Goal: Task Accomplishment & Management: Manage account settings

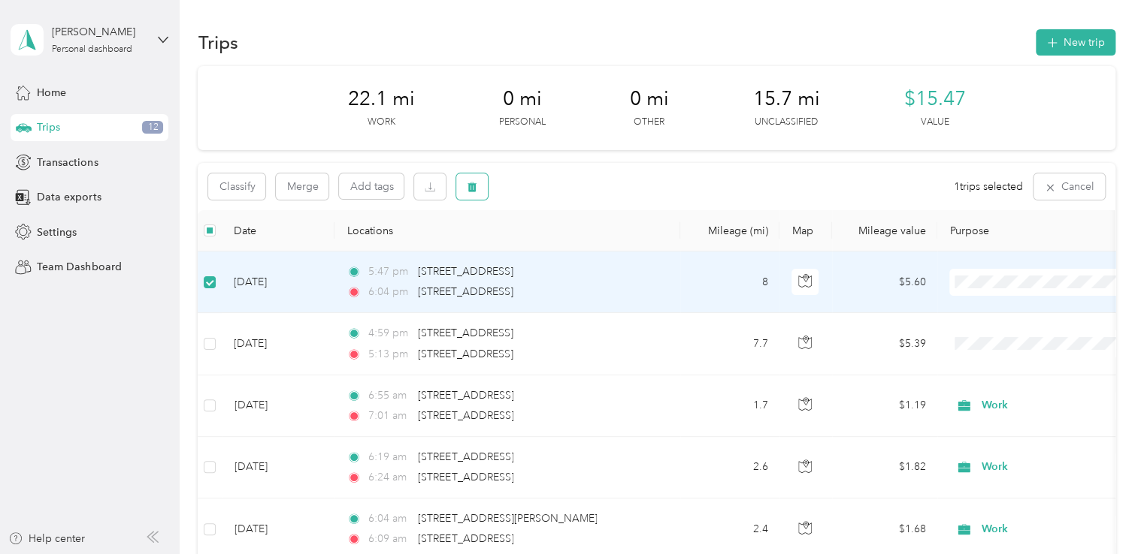
click at [471, 190] on icon "button" at bounding box center [472, 187] width 11 height 11
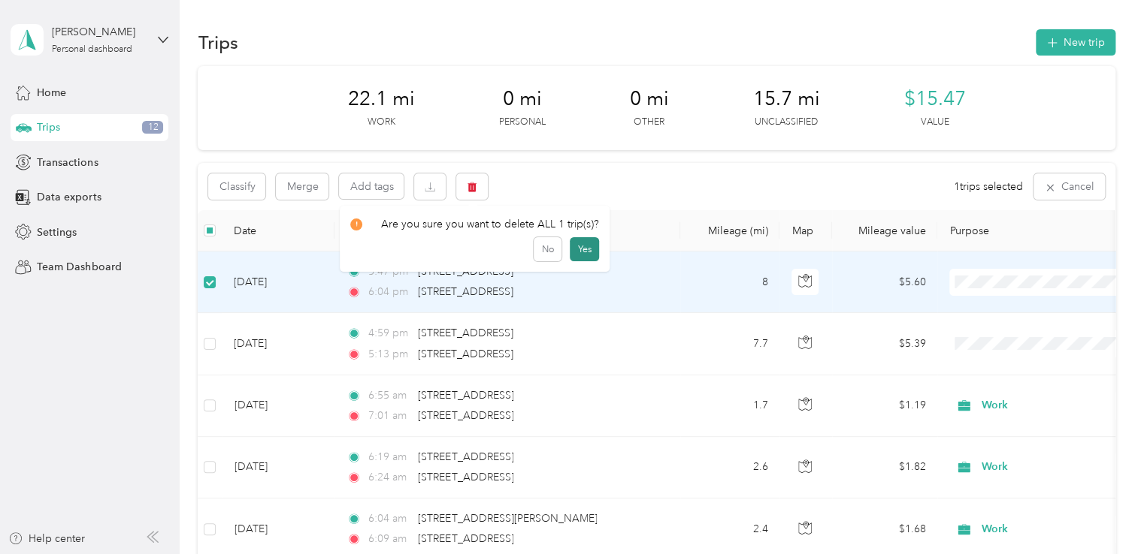
click at [585, 252] on button "Yes" at bounding box center [584, 249] width 29 height 24
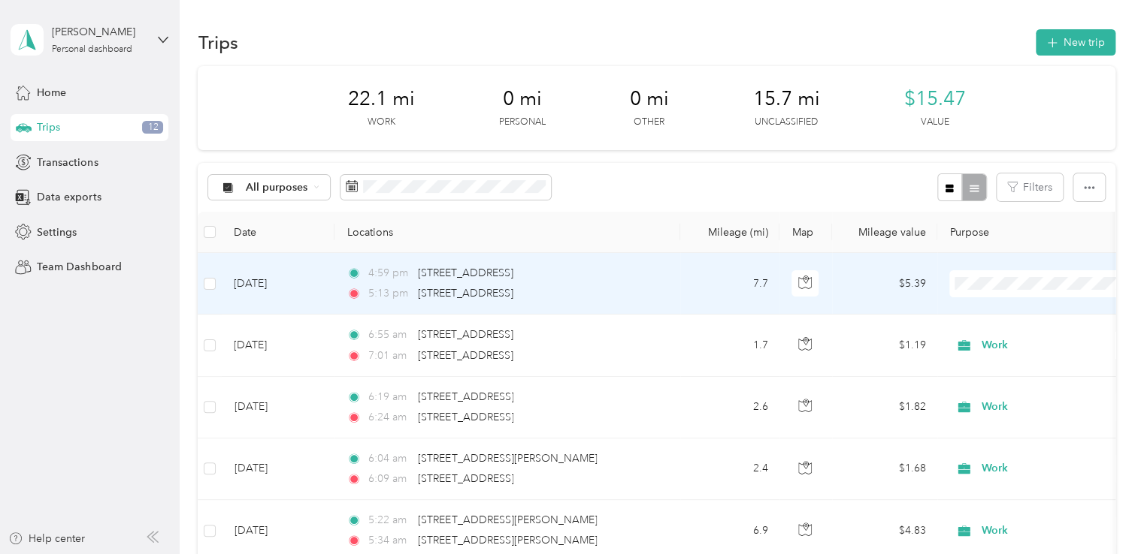
click at [994, 296] on td at bounding box center [1042, 284] width 210 height 62
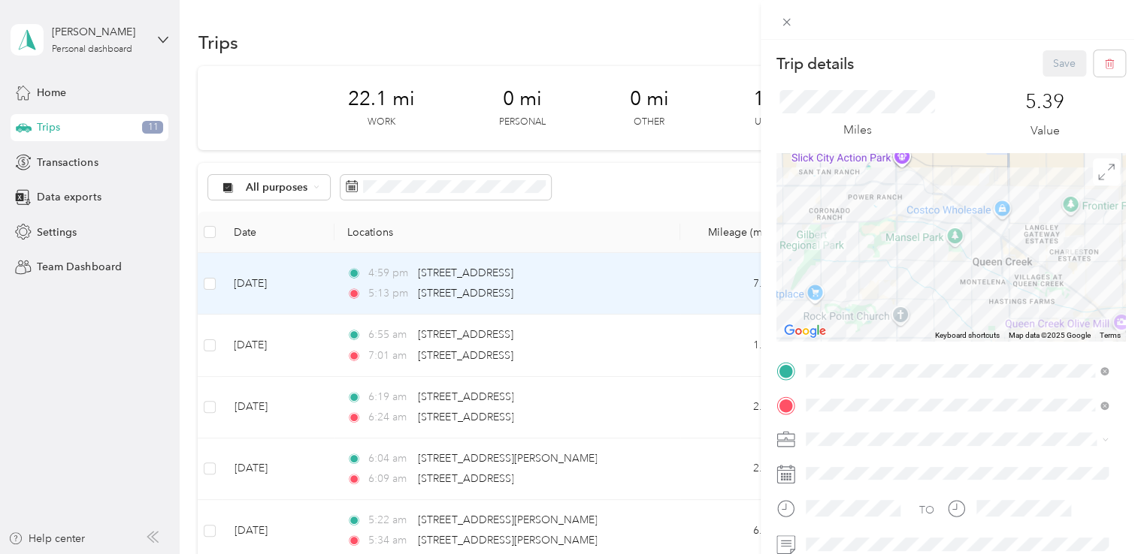
drag, startPoint x: 668, startPoint y: 23, endPoint x: 674, endPoint y: 50, distance: 27.0
click at [668, 24] on div "Trip details Save This trip cannot be edited because it is either under review,…" at bounding box center [570, 277] width 1141 height 554
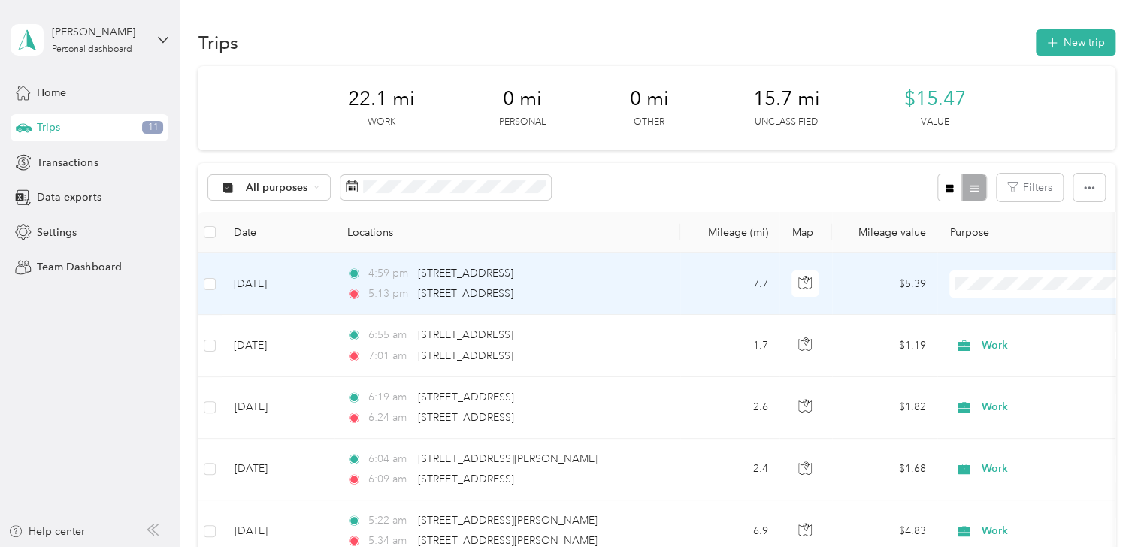
click at [993, 304] on span "Work" at bounding box center [1062, 312] width 151 height 16
